Goal: Obtain resource: Obtain resource

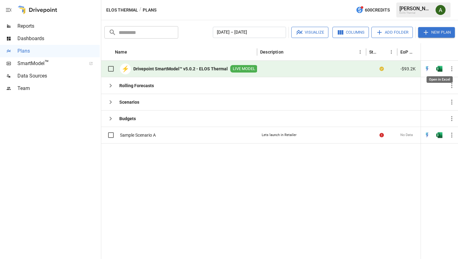
click at [440, 69] on img "Open in Excel" at bounding box center [439, 69] width 6 height 6
click at [452, 71] on icon "button" at bounding box center [451, 68] width 7 height 7
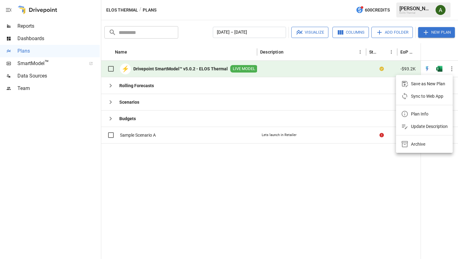
click at [452, 71] on div at bounding box center [229, 129] width 458 height 259
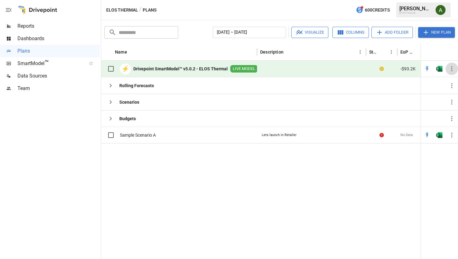
click at [450, 69] on icon "button" at bounding box center [451, 68] width 7 height 7
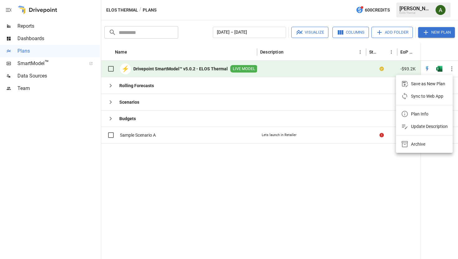
click at [369, 97] on div at bounding box center [229, 129] width 458 height 259
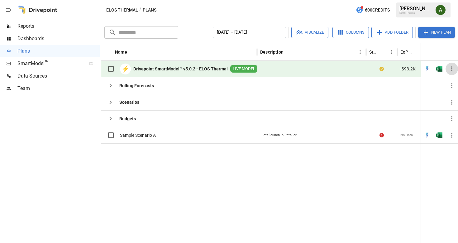
click at [457, 70] on button "button" at bounding box center [451, 69] width 12 height 12
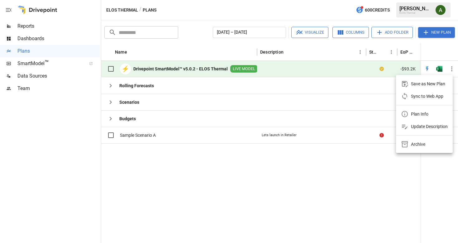
click at [452, 70] on div at bounding box center [229, 121] width 458 height 243
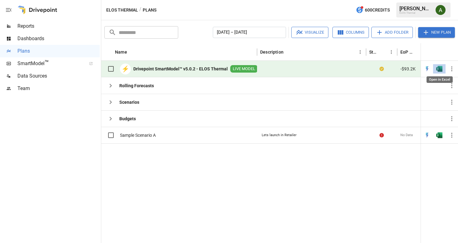
click at [440, 69] on img "Open in Excel" at bounding box center [439, 69] width 6 height 6
click at [440, 70] on img "Open in Excel" at bounding box center [439, 69] width 6 height 6
click at [191, 69] on b "Drivepoint SmartModel™ v5.0.2 - ELOS Thermal" at bounding box center [180, 69] width 94 height 6
click at [48, 64] on span "™" at bounding box center [47, 63] width 4 height 8
